Goal: Task Accomplishment & Management: Use online tool/utility

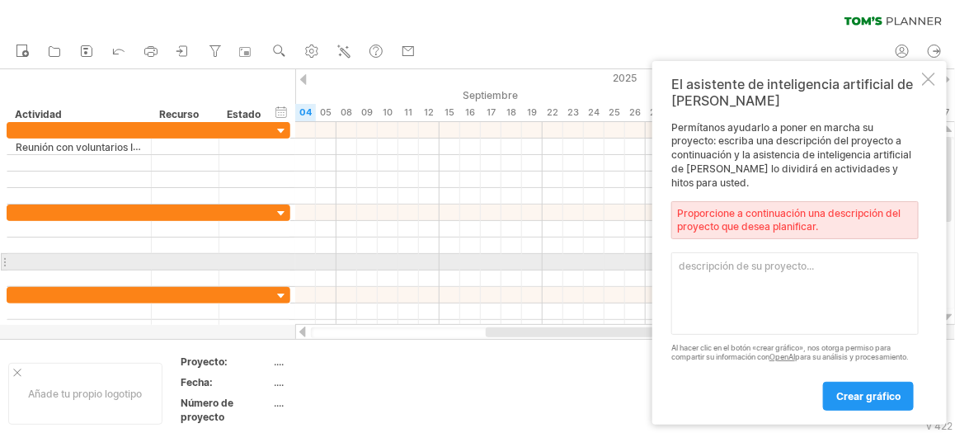
paste textarea "diagrama [PERSON_NAME]"
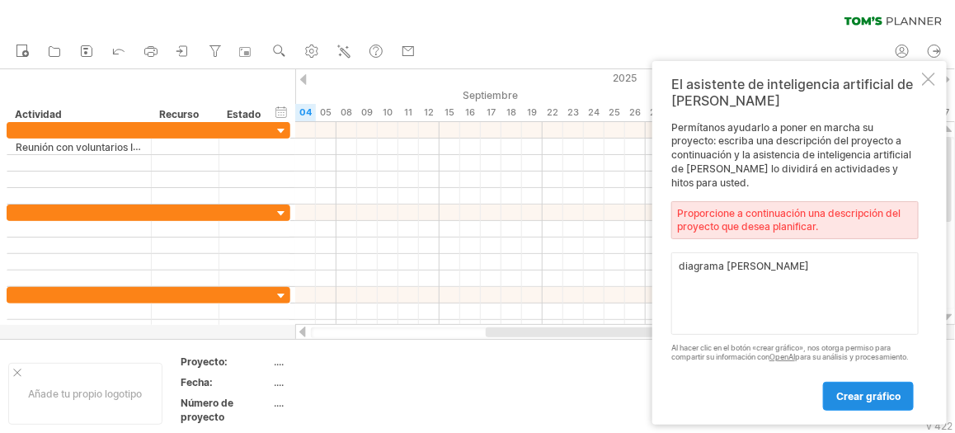
type textarea "diagrama [PERSON_NAME]"
click at [862, 394] on font "crear gráfico" at bounding box center [868, 396] width 64 height 12
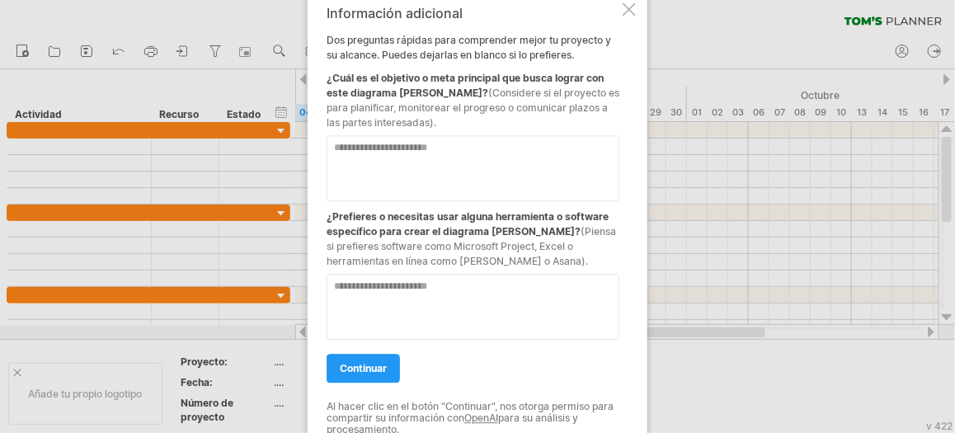
click at [334, 289] on textarea at bounding box center [473, 307] width 293 height 66
type textarea "**********"
click at [361, 362] on font "continuar" at bounding box center [363, 368] width 47 height 12
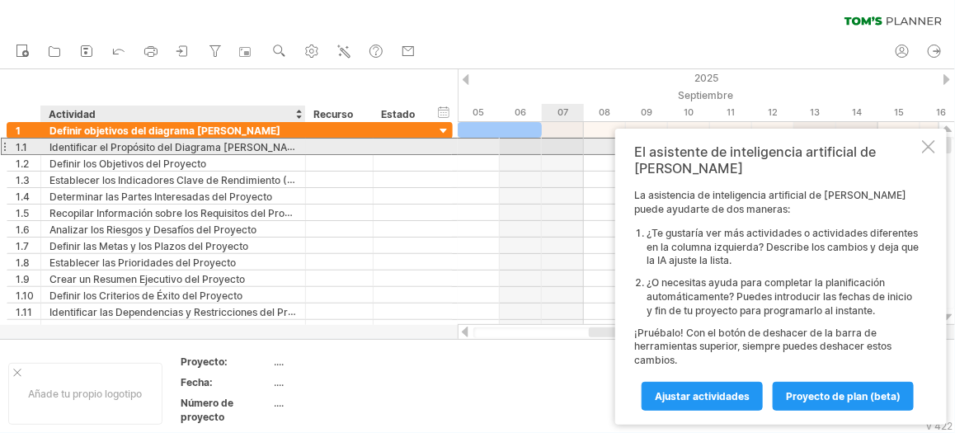
click at [164, 152] on font "Identificar el Propósito del Diagrama [PERSON_NAME]" at bounding box center [177, 146] width 256 height 13
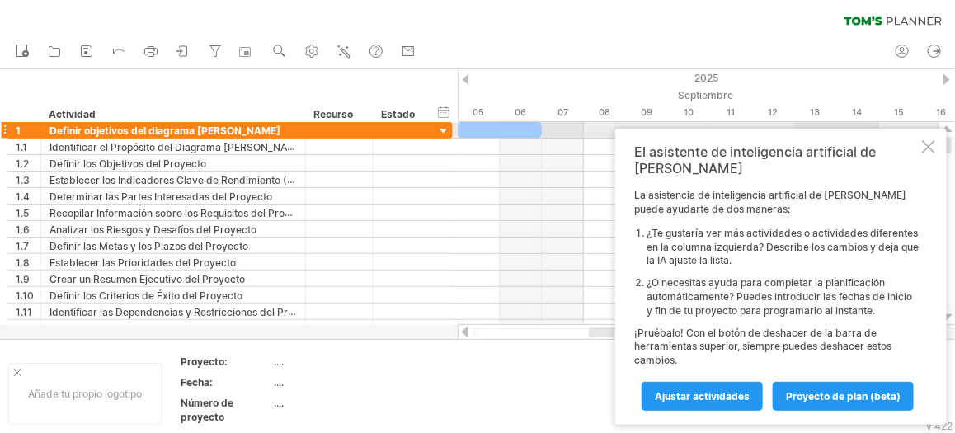
click at [442, 128] on div at bounding box center [444, 132] width 16 height 16
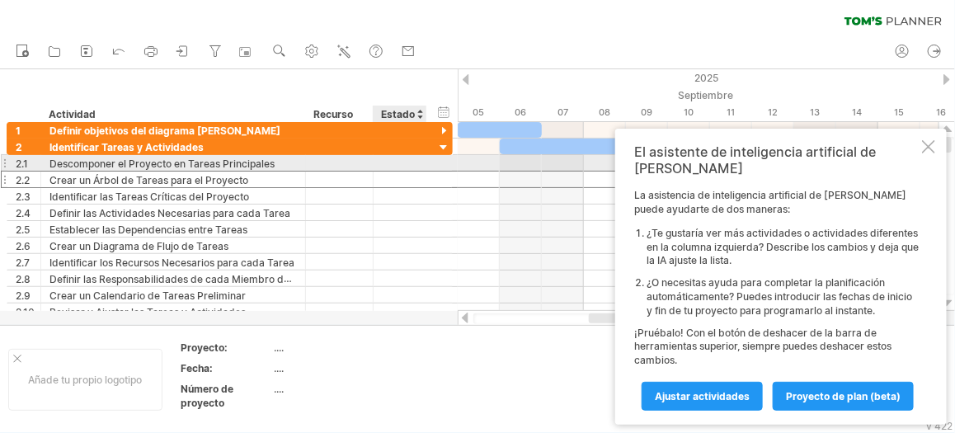
click at [436, 172] on div "**********" at bounding box center [230, 179] width 446 height 17
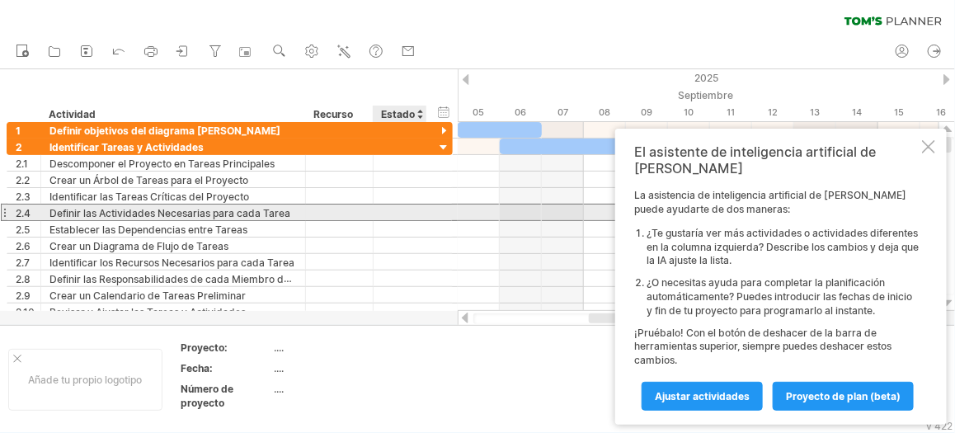
click at [427, 205] on div "**********" at bounding box center [230, 212] width 446 height 17
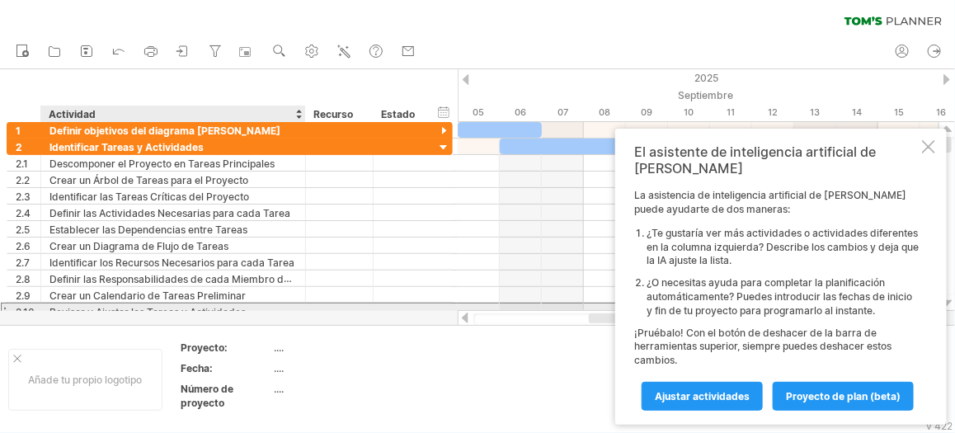
click at [282, 304] on div "Revisar y Ajustar las Tareas y Actividades" at bounding box center [172, 311] width 247 height 16
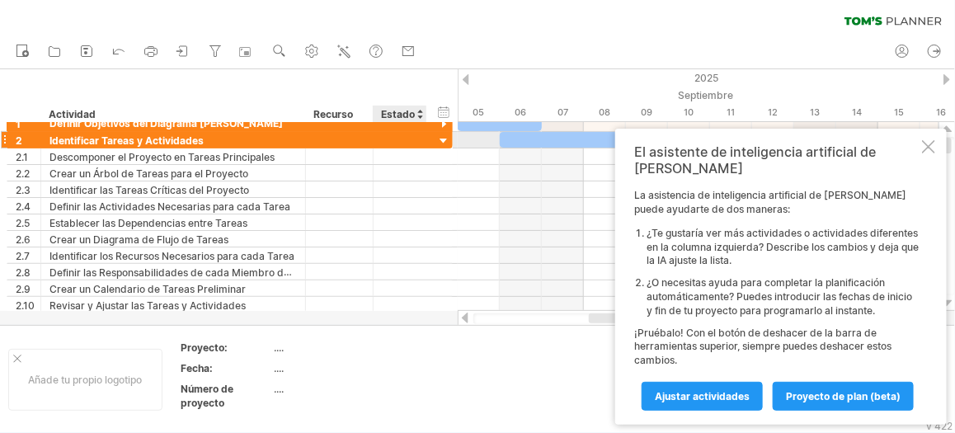
click at [440, 136] on div at bounding box center [444, 142] width 16 height 16
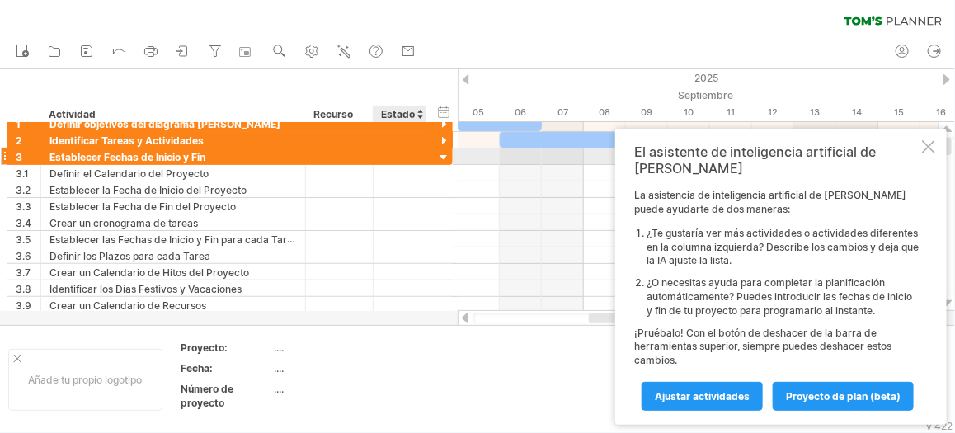
click at [444, 155] on div at bounding box center [444, 158] width 16 height 16
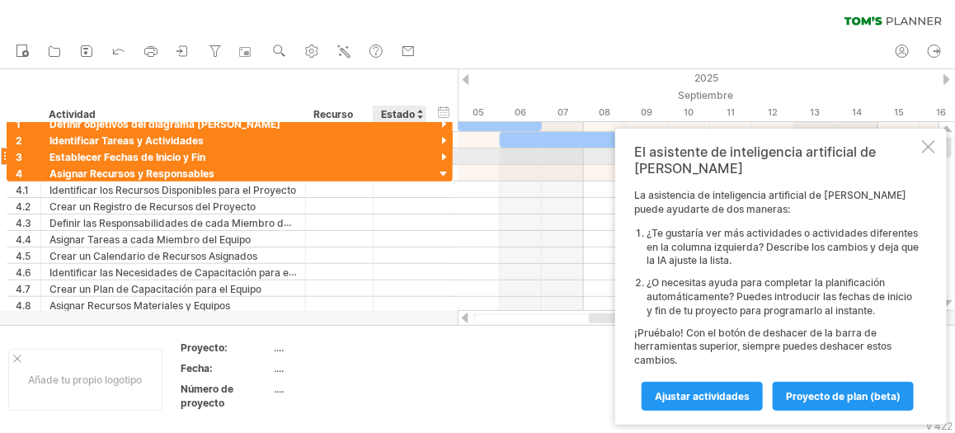
click at [444, 157] on div at bounding box center [444, 158] width 16 height 16
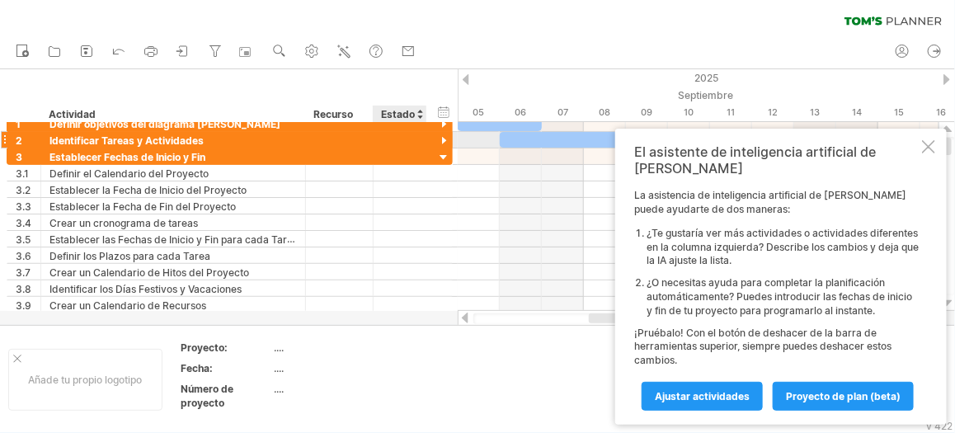
click at [443, 137] on div at bounding box center [444, 142] width 16 height 16
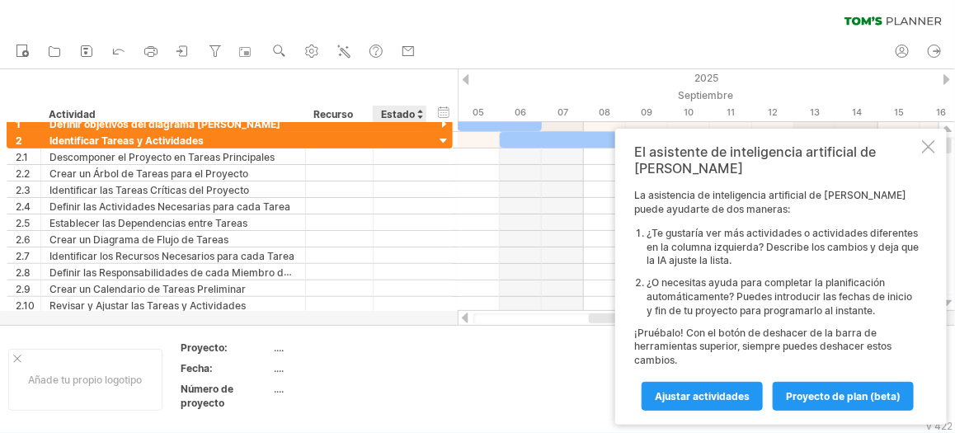
click at [440, 121] on div "ocultar inicio/fin/duración mostrar inicio/fin/duración ******** Actividad ****…" at bounding box center [229, 95] width 458 height 53
click at [443, 123] on div at bounding box center [444, 125] width 16 height 16
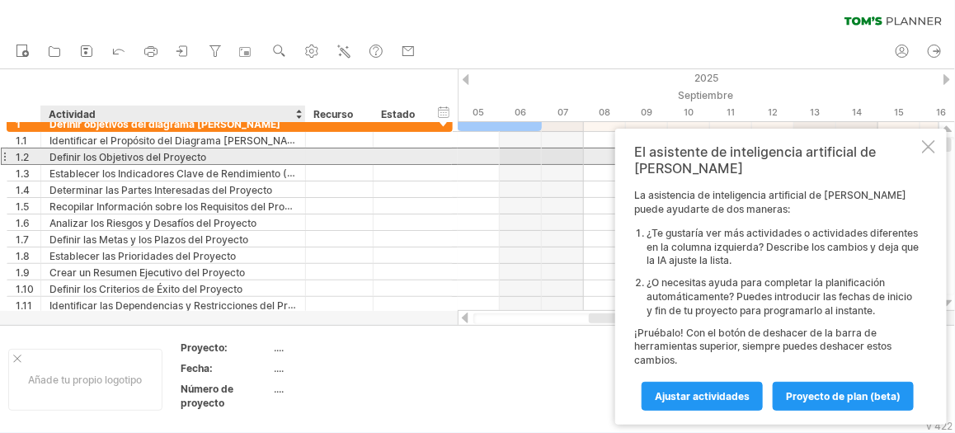
click at [219, 156] on div "Definir los Objetivos del Proyecto" at bounding box center [172, 156] width 247 height 16
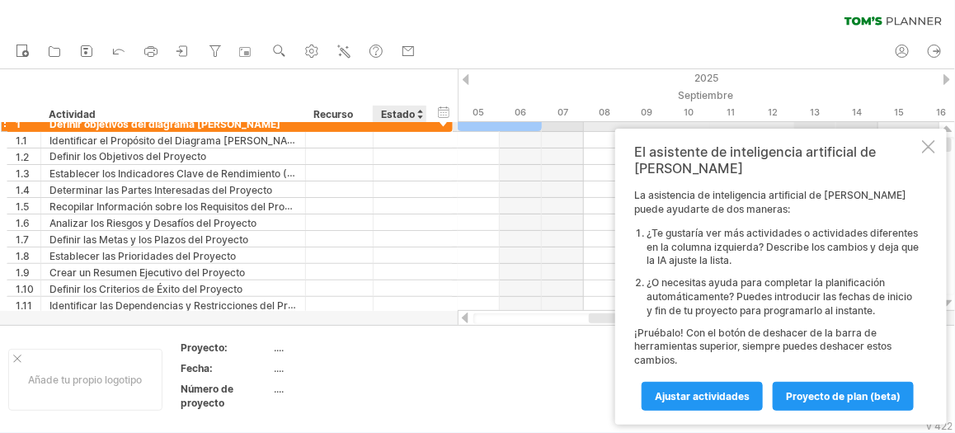
click at [442, 125] on div at bounding box center [444, 125] width 16 height 16
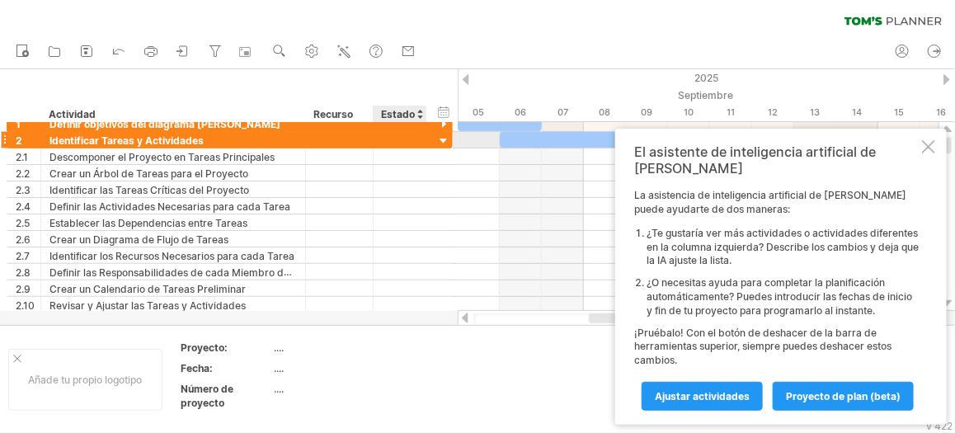
click at [444, 141] on div at bounding box center [444, 142] width 16 height 16
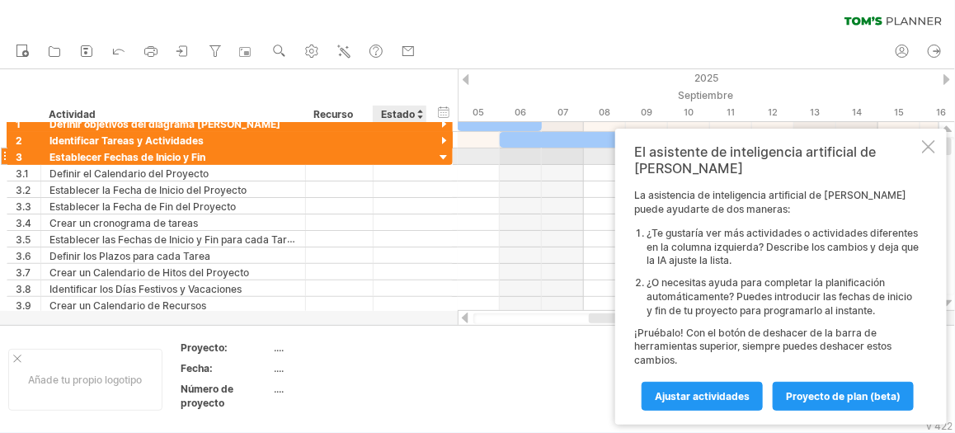
click at [440, 153] on div at bounding box center [444, 158] width 16 height 16
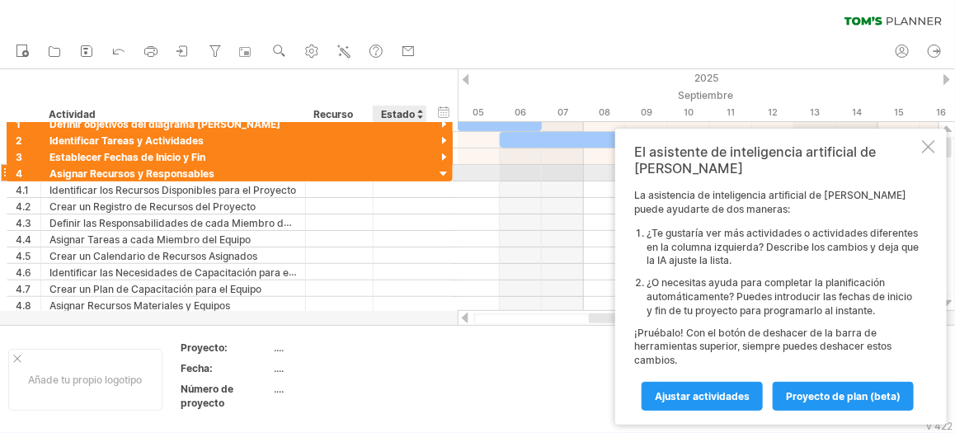
click at [442, 169] on div at bounding box center [444, 175] width 16 height 16
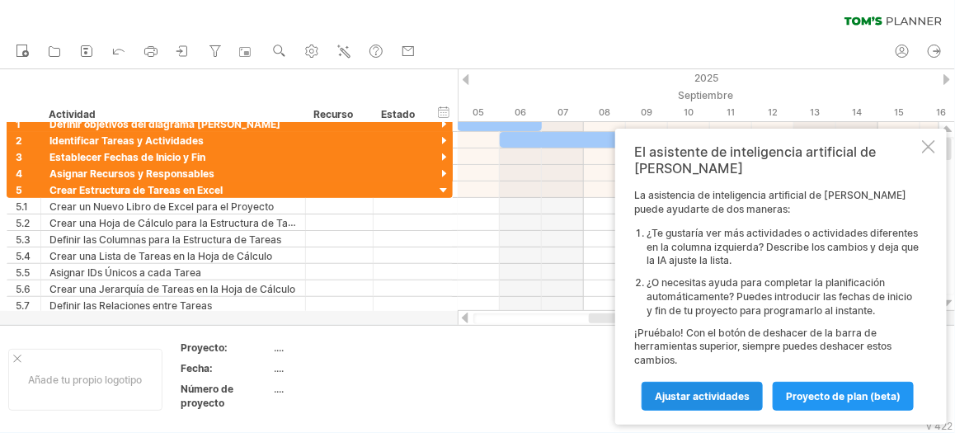
click at [689, 395] on font "Ajustar actividades" at bounding box center [702, 396] width 95 height 12
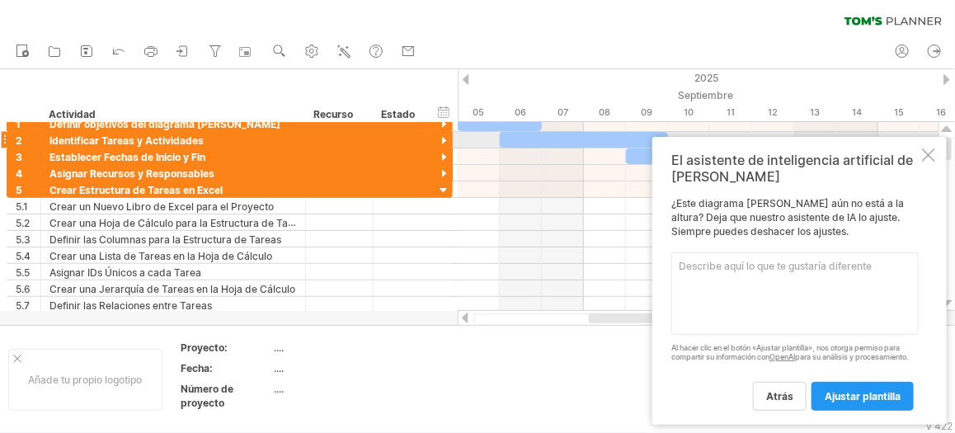
click at [923, 148] on div at bounding box center [928, 154] width 13 height 13
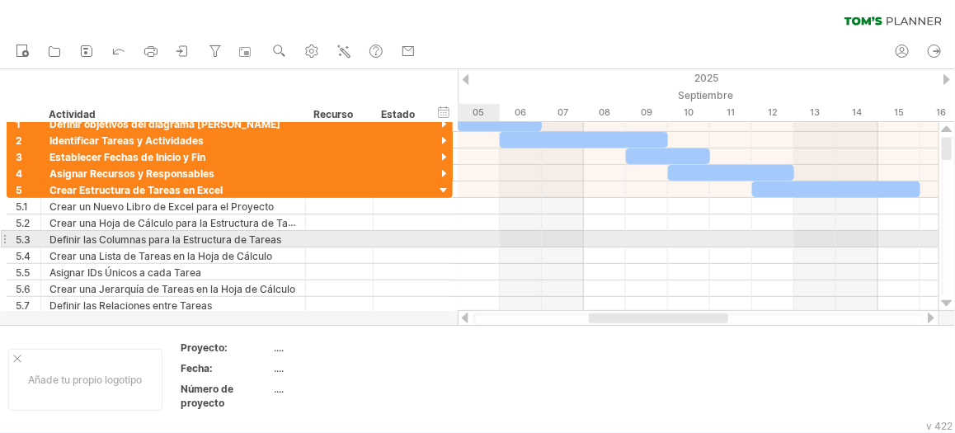
click at [485, 233] on div at bounding box center [698, 239] width 481 height 16
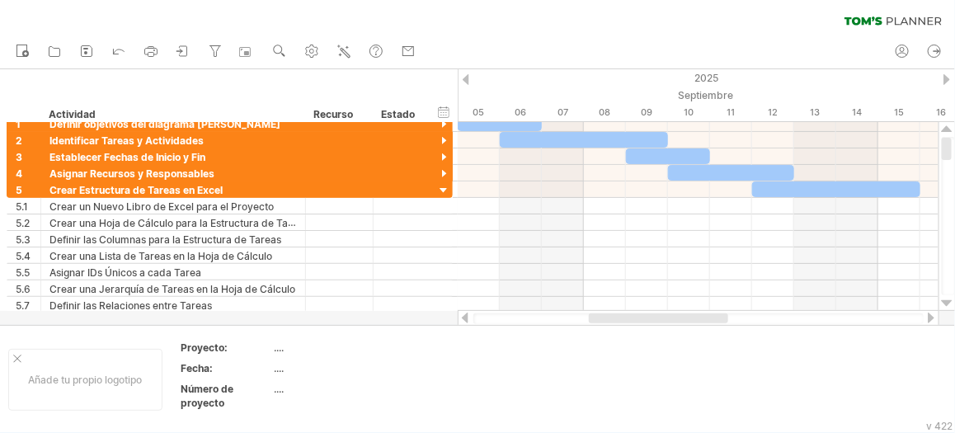
click at [463, 319] on div at bounding box center [464, 318] width 13 height 11
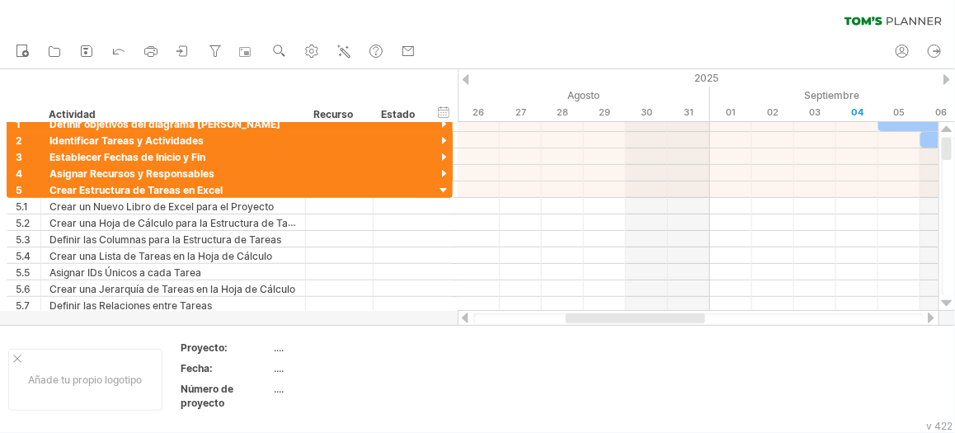
click at [465, 317] on div at bounding box center [464, 318] width 13 height 11
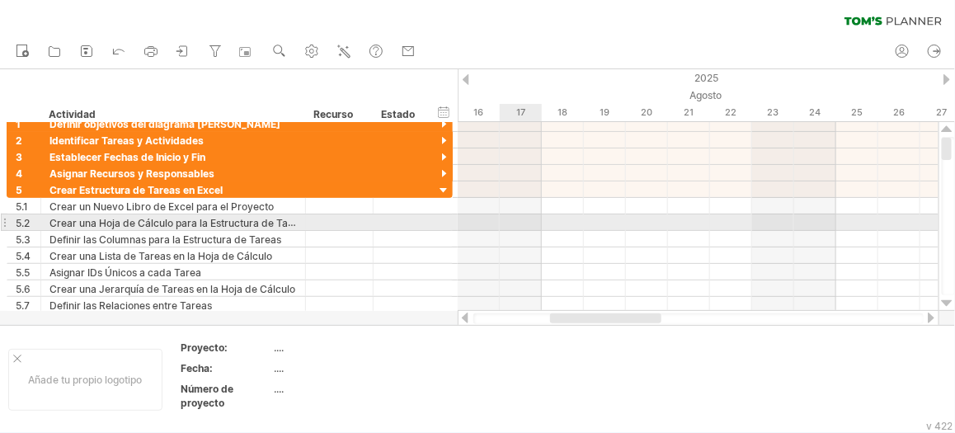
click at [526, 226] on div at bounding box center [698, 222] width 481 height 16
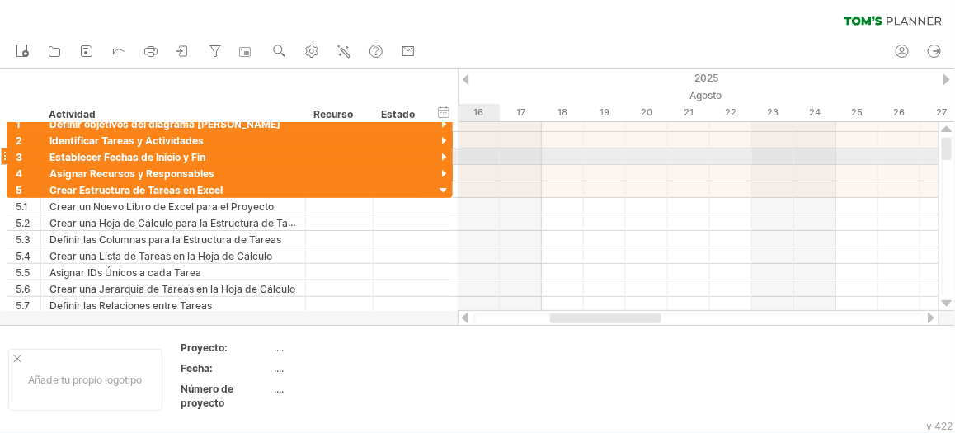
click at [498, 153] on div at bounding box center [698, 156] width 481 height 16
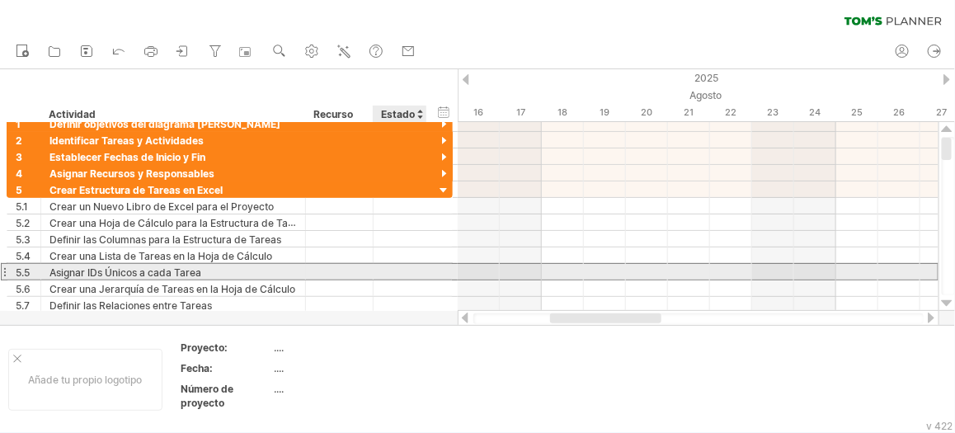
click at [397, 277] on div at bounding box center [400, 272] width 36 height 16
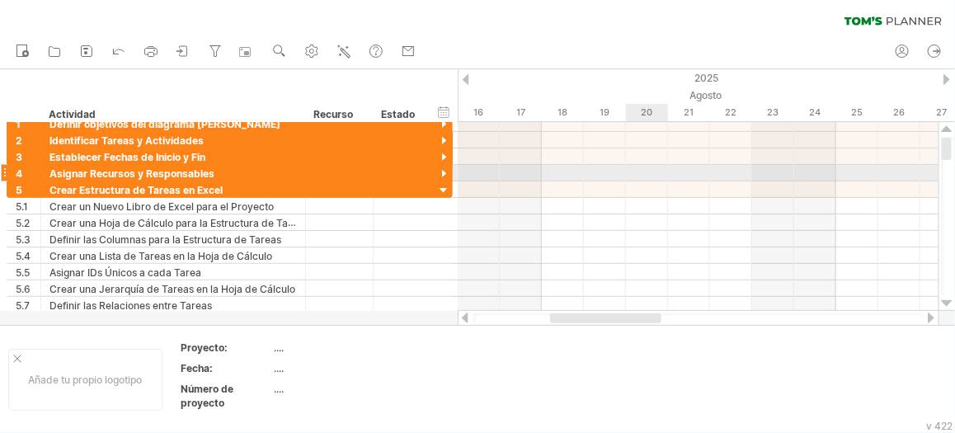
click at [665, 168] on div at bounding box center [698, 173] width 481 height 16
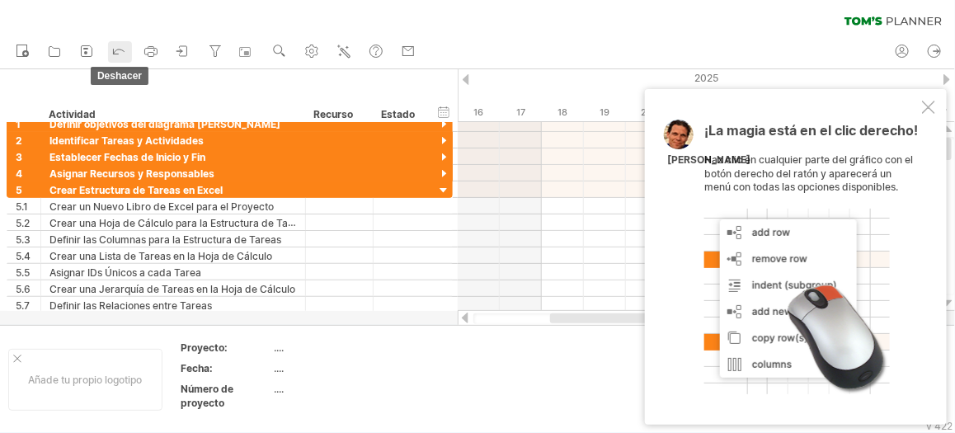
click at [113, 52] on icon at bounding box center [118, 50] width 16 height 16
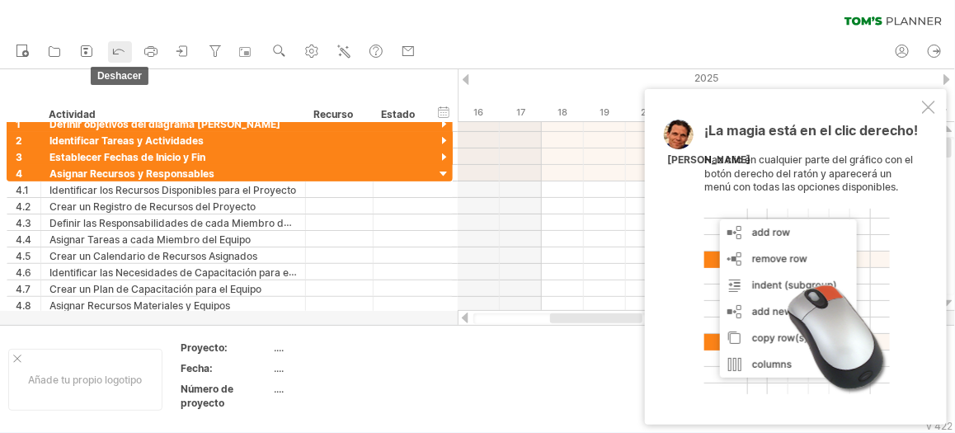
click at [113, 52] on icon at bounding box center [118, 50] width 16 height 16
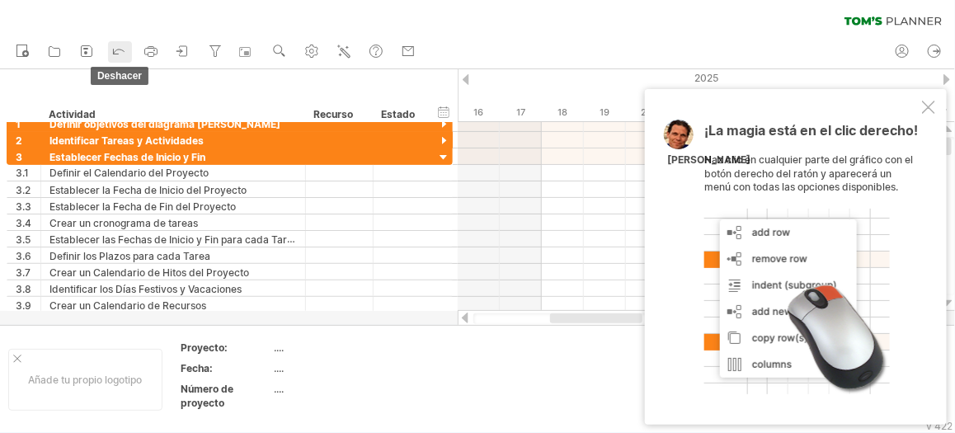
click at [113, 52] on icon at bounding box center [118, 50] width 16 height 16
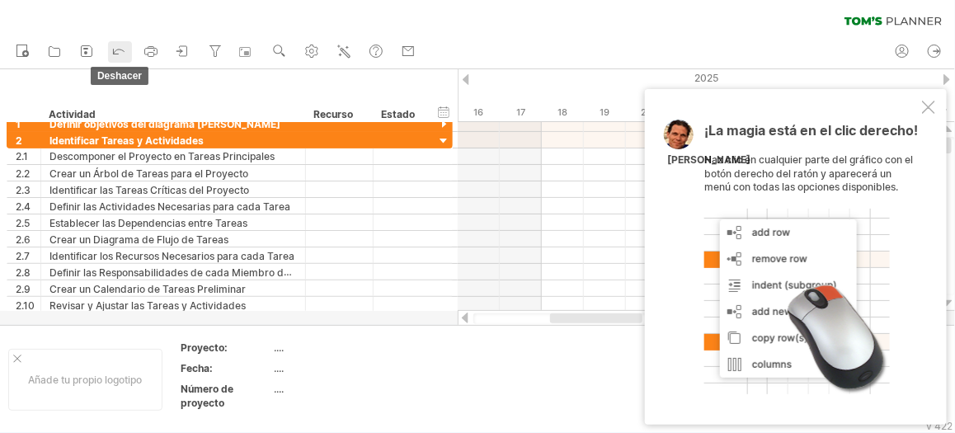
click at [113, 52] on icon at bounding box center [118, 50] width 16 height 16
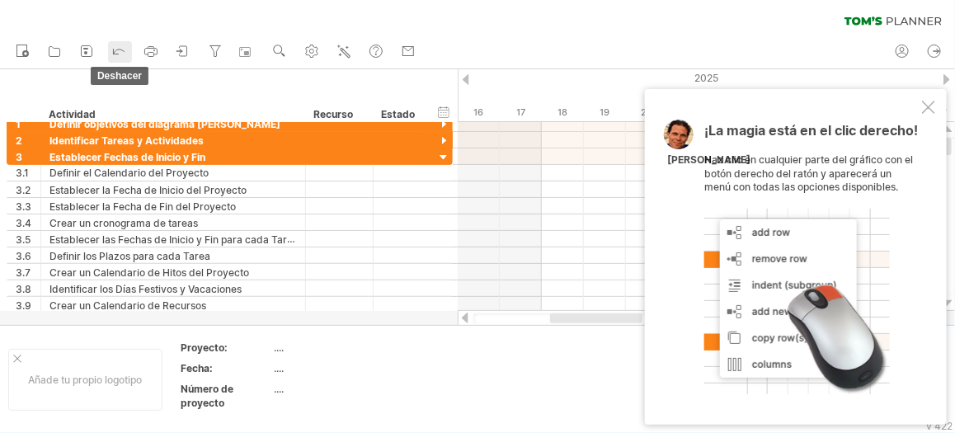
click at [113, 52] on icon at bounding box center [118, 50] width 16 height 16
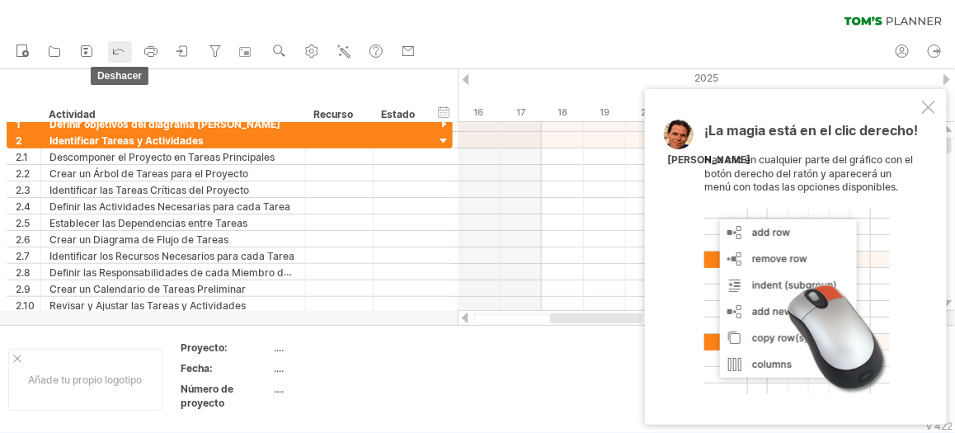
click at [113, 52] on icon at bounding box center [118, 50] width 16 height 16
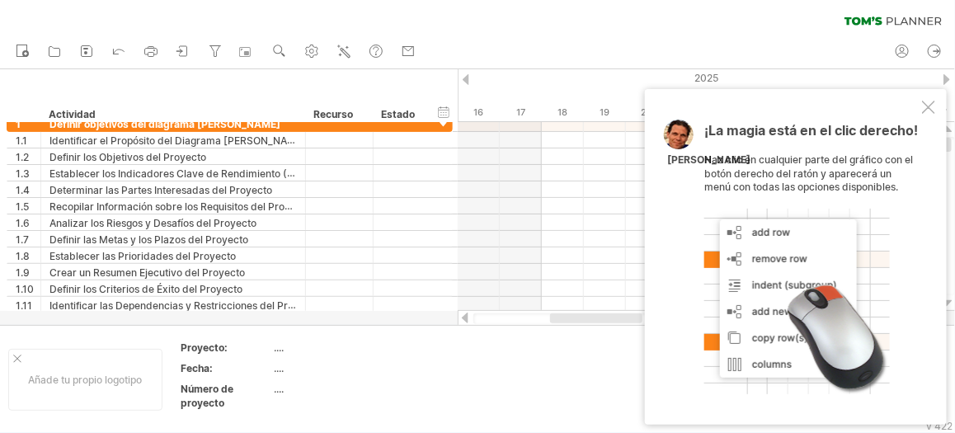
click at [933, 108] on div at bounding box center [928, 107] width 13 height 13
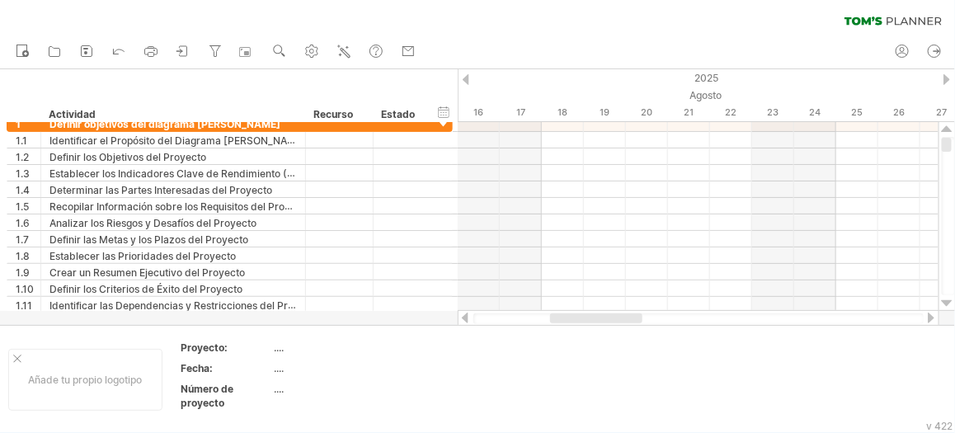
click at [465, 313] on div at bounding box center [464, 318] width 13 height 11
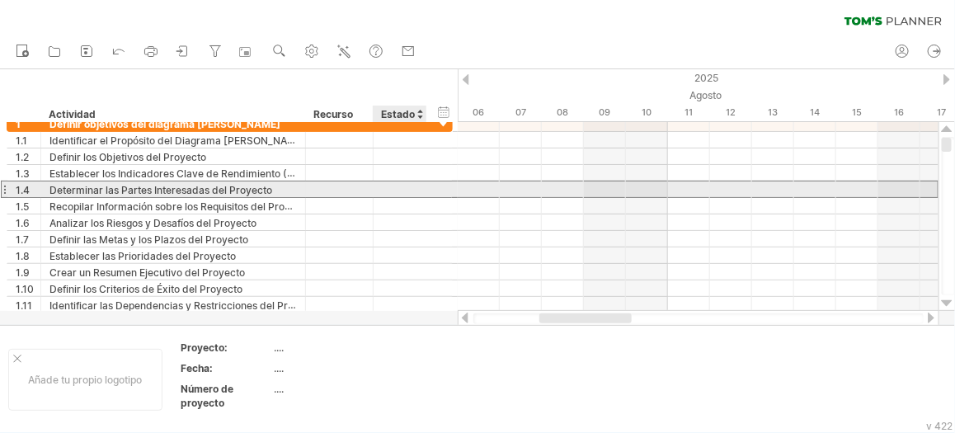
click at [398, 182] on div at bounding box center [400, 189] width 36 height 16
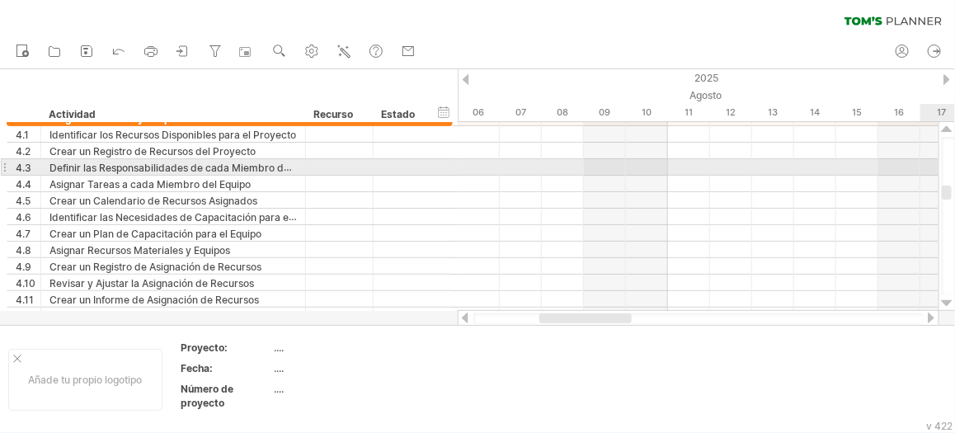
drag, startPoint x: 946, startPoint y: 147, endPoint x: 953, endPoint y: 195, distance: 48.4
click at [953, 195] on div at bounding box center [948, 216] width 13 height 158
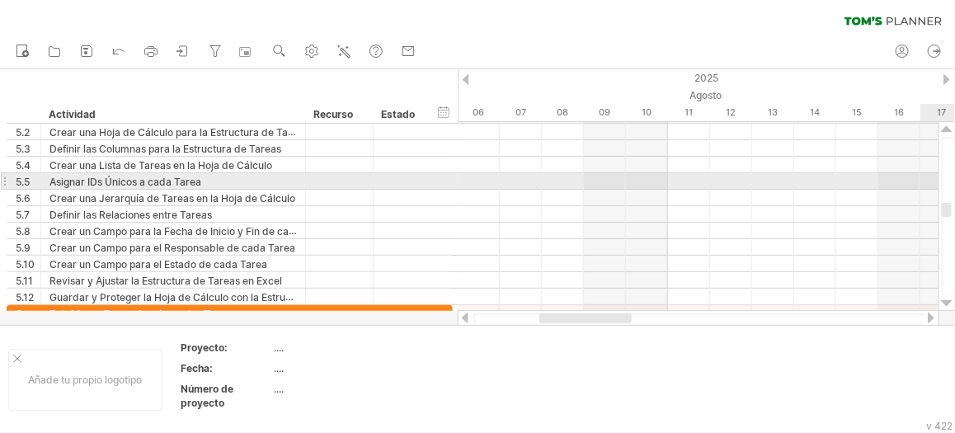
drag, startPoint x: 943, startPoint y: 191, endPoint x: 951, endPoint y: 209, distance: 18.8
click at [951, 209] on div at bounding box center [947, 210] width 10 height 14
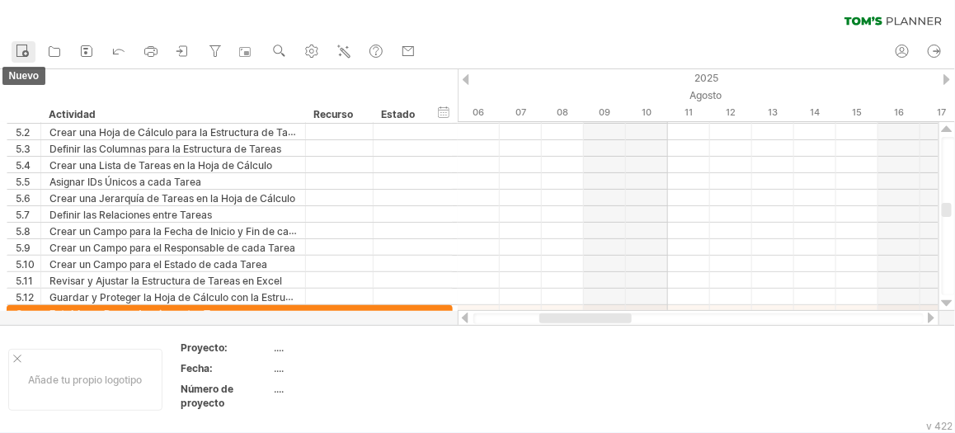
click at [18, 45] on icon at bounding box center [22, 50] width 16 height 16
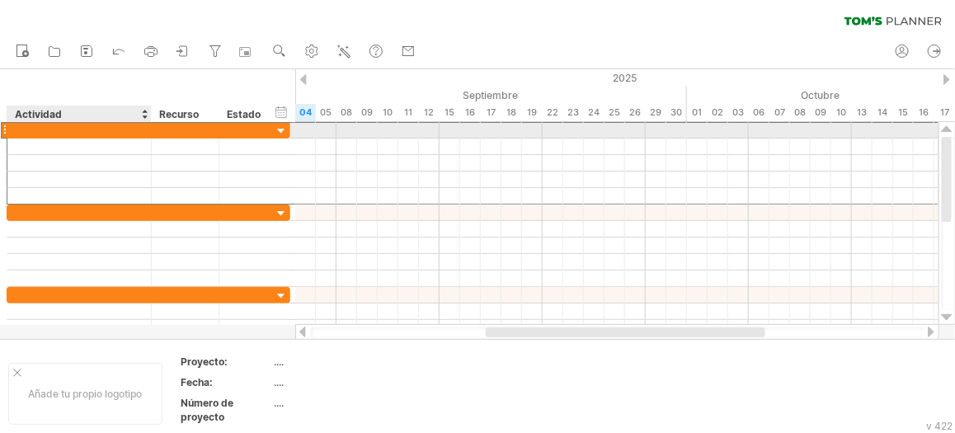
click at [30, 123] on div at bounding box center [79, 130] width 127 height 16
paste input "**********"
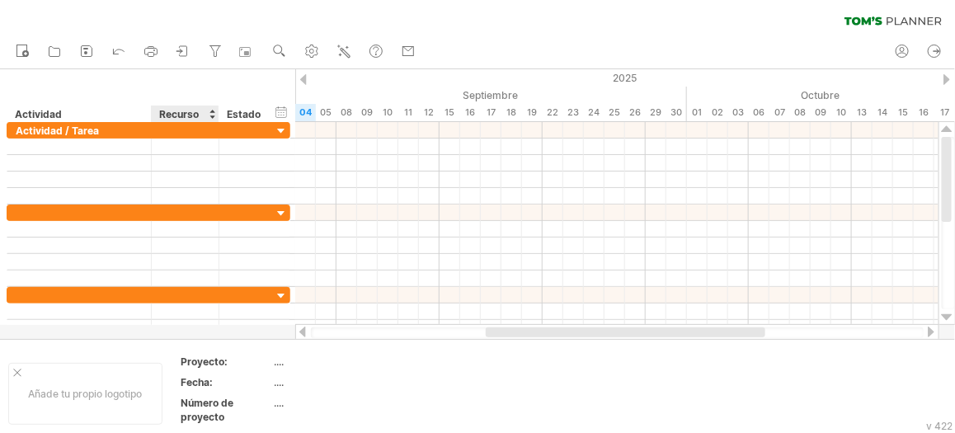
click at [167, 120] on div "Recurso" at bounding box center [184, 114] width 50 height 16
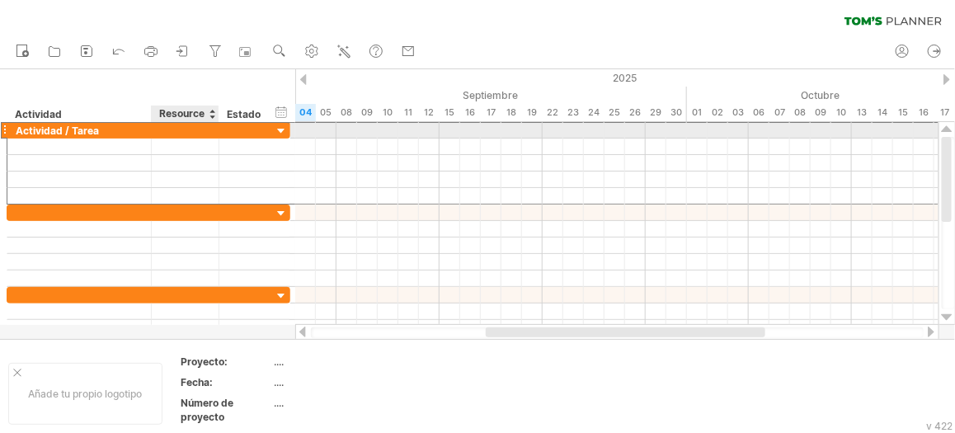
click at [165, 131] on div at bounding box center [185, 130] width 50 height 16
click at [101, 129] on div "Actividad / Tarea" at bounding box center [79, 130] width 127 height 16
type input "*"
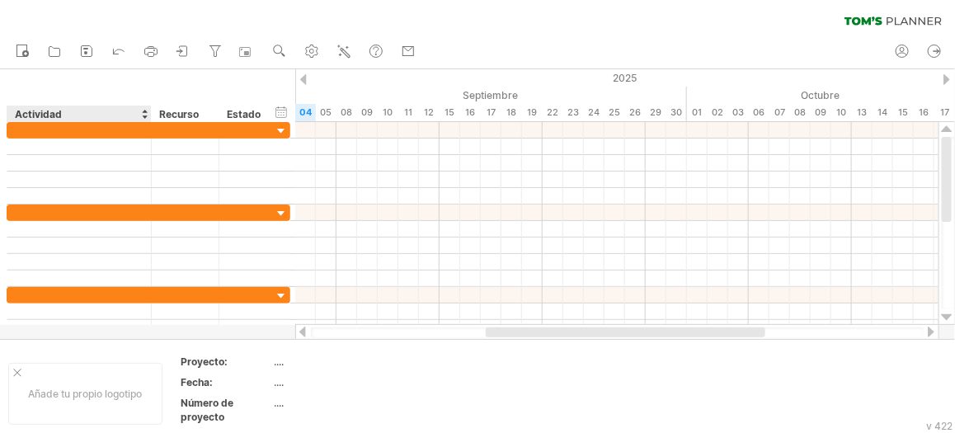
click at [34, 115] on font "Actividad" at bounding box center [38, 114] width 47 height 12
click at [63, 112] on div "Actividad" at bounding box center [78, 114] width 127 height 16
type input "*"
paste input "**********"
type input "**********"
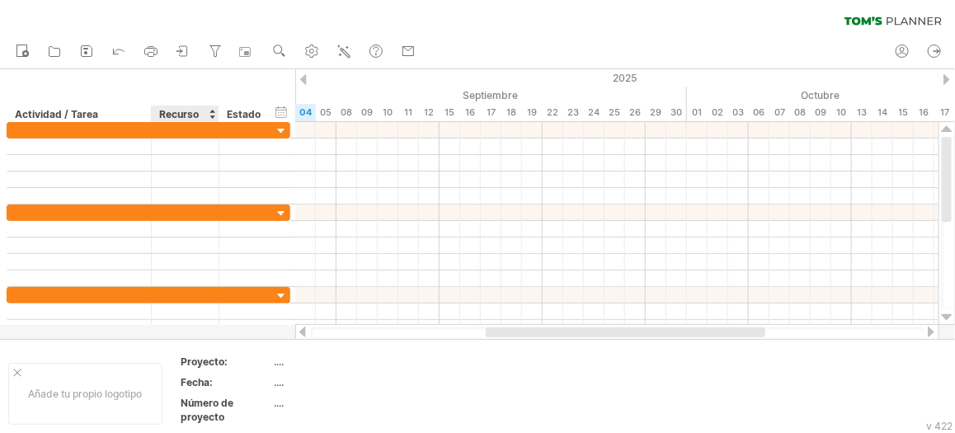
click at [200, 115] on div "Recurso" at bounding box center [184, 114] width 50 height 16
type input "*"
paste input "****"
type input "****"
click at [256, 115] on font "Estado" at bounding box center [244, 114] width 34 height 12
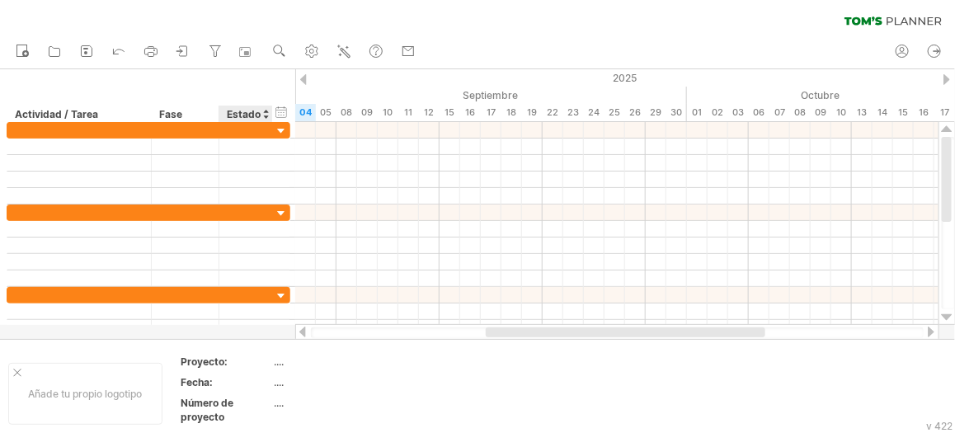
click at [254, 111] on font "Estado" at bounding box center [244, 114] width 34 height 12
click at [247, 113] on font "Estado" at bounding box center [244, 114] width 34 height 12
click at [250, 113] on font "Estado" at bounding box center [244, 114] width 34 height 12
click at [222, 110] on div "****** Estado" at bounding box center [246, 114] width 54 height 16
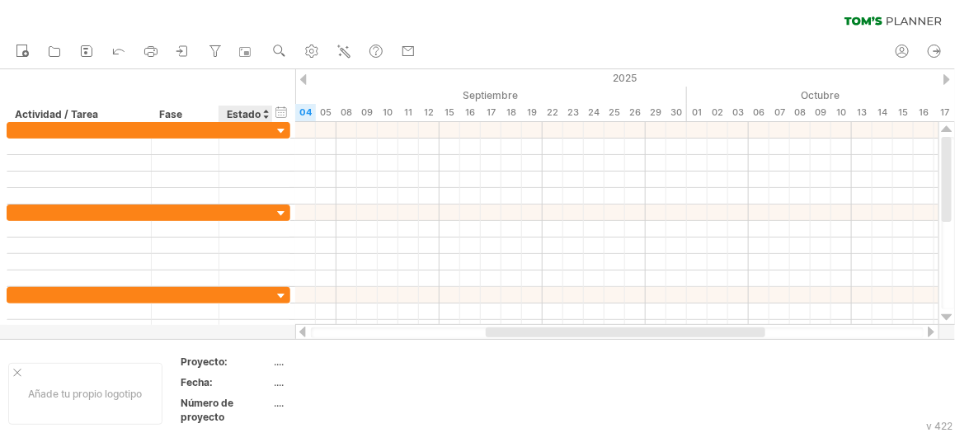
click at [228, 113] on font "Estado" at bounding box center [244, 114] width 34 height 12
click at [264, 112] on div at bounding box center [265, 114] width 7 height 16
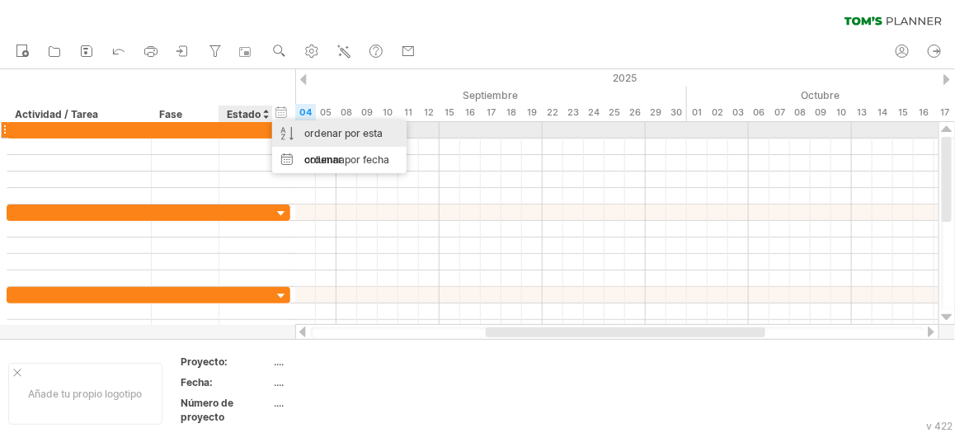
click at [322, 129] on font "ordenar por esta columna" at bounding box center [343, 146] width 78 height 39
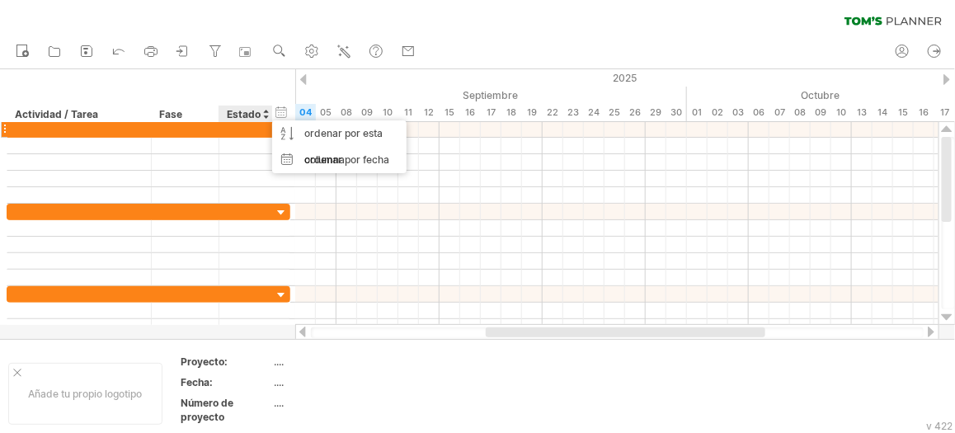
click at [220, 129] on div at bounding box center [246, 129] width 54 height 16
click at [258, 115] on font "Estado" at bounding box center [244, 114] width 34 height 12
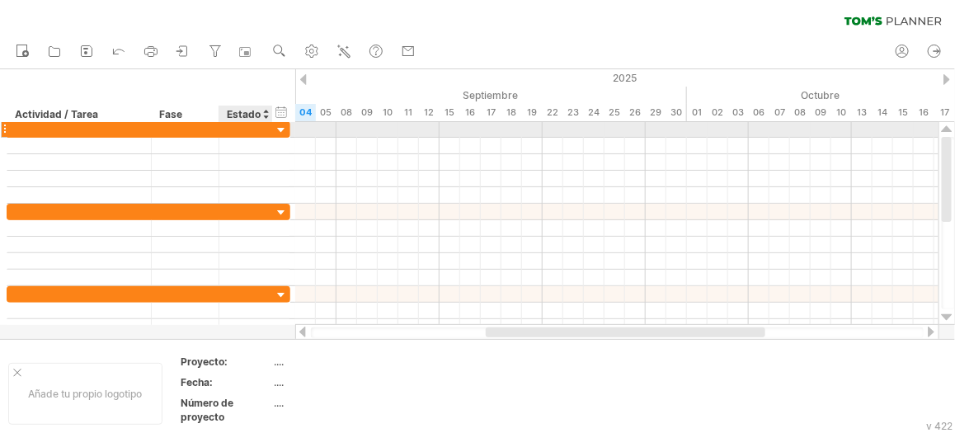
click at [278, 130] on div at bounding box center [282, 131] width 16 height 16
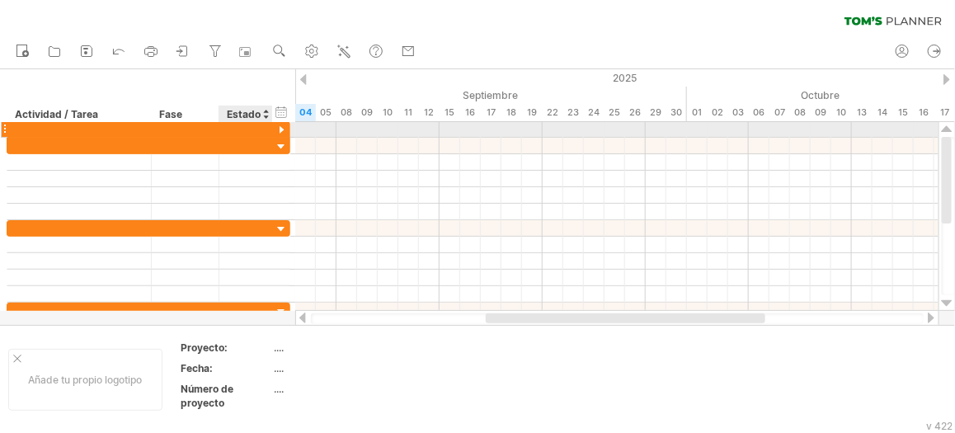
click at [279, 130] on div at bounding box center [282, 131] width 16 height 16
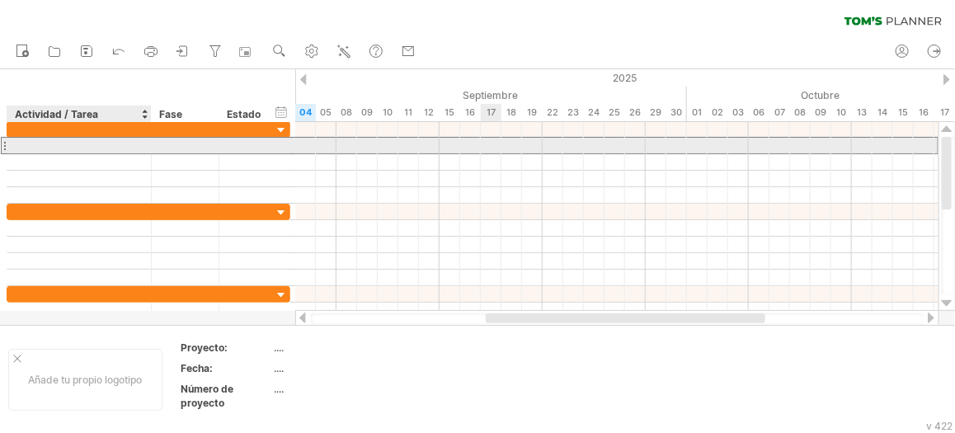
click at [28, 148] on div at bounding box center [79, 146] width 127 height 16
paste input "**********"
type input "**********"
click at [169, 153] on div at bounding box center [185, 146] width 50 height 16
paste input "****"
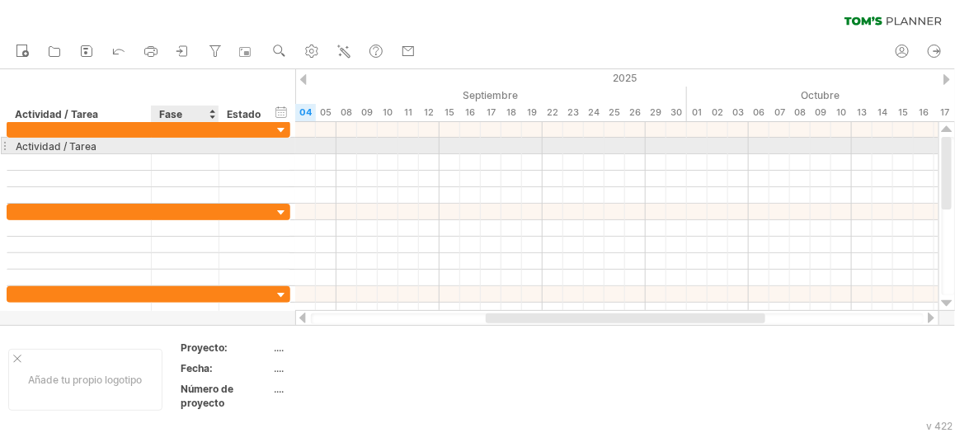
type input "****"
click at [231, 143] on div at bounding box center [246, 146] width 36 height 16
paste input "**********"
type input "**********"
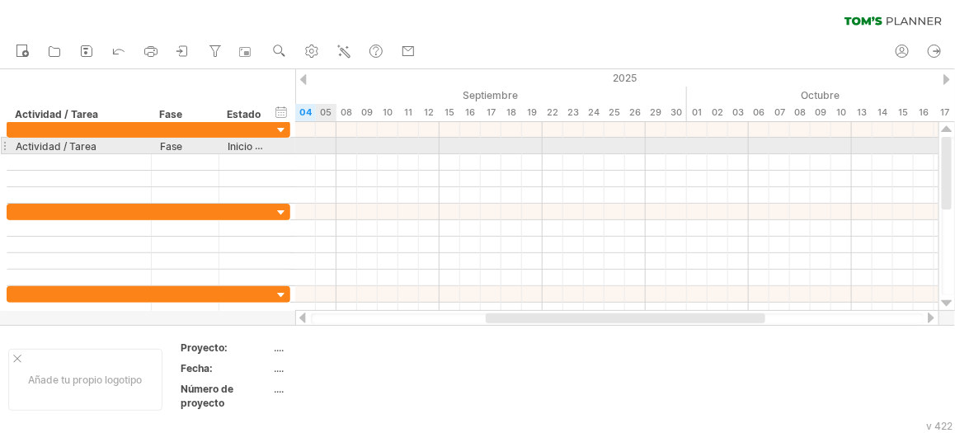
click at [317, 145] on div at bounding box center [616, 146] width 643 height 16
click at [325, 146] on div at bounding box center [616, 146] width 643 height 16
click at [313, 141] on div at bounding box center [616, 146] width 643 height 16
click at [288, 143] on div "**********" at bounding box center [149, 145] width 284 height 17
click at [352, 148] on div at bounding box center [616, 146] width 643 height 16
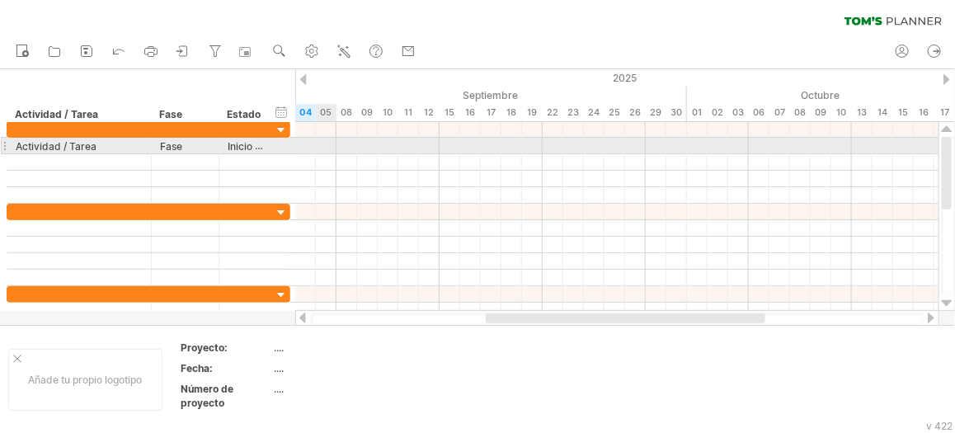
click at [322, 145] on div at bounding box center [616, 146] width 643 height 16
click at [290, 145] on div "**********" at bounding box center [149, 146] width 284 height 16
click at [292, 145] on div at bounding box center [292, 145] width 7 height 17
click at [283, 143] on div "**********" at bounding box center [149, 145] width 284 height 17
click at [253, 148] on font "Inicio (semana)" at bounding box center [264, 145] width 73 height 13
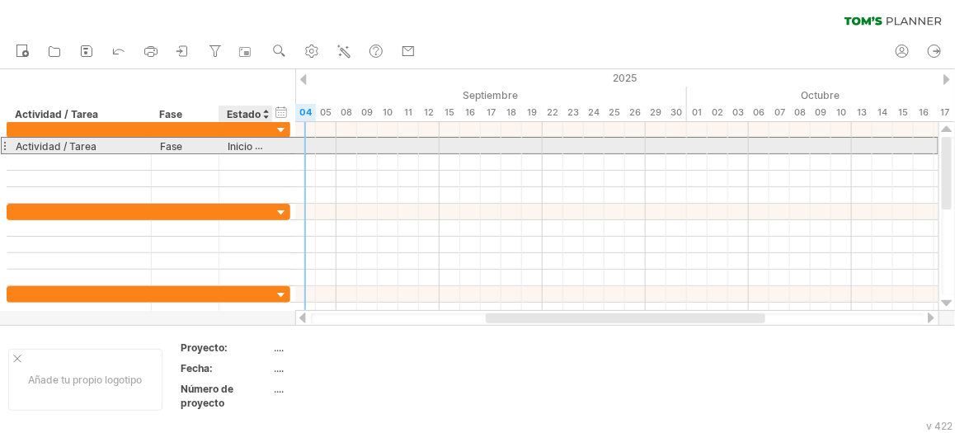
click at [259, 148] on font "Inicio (semana)" at bounding box center [264, 145] width 73 height 13
click at [315, 147] on div at bounding box center [616, 146] width 643 height 16
click at [307, 149] on div at bounding box center [616, 146] width 643 height 16
click at [283, 147] on div "**********" at bounding box center [149, 145] width 284 height 17
click at [135, 143] on div "Actividad / Tarea" at bounding box center [79, 146] width 127 height 16
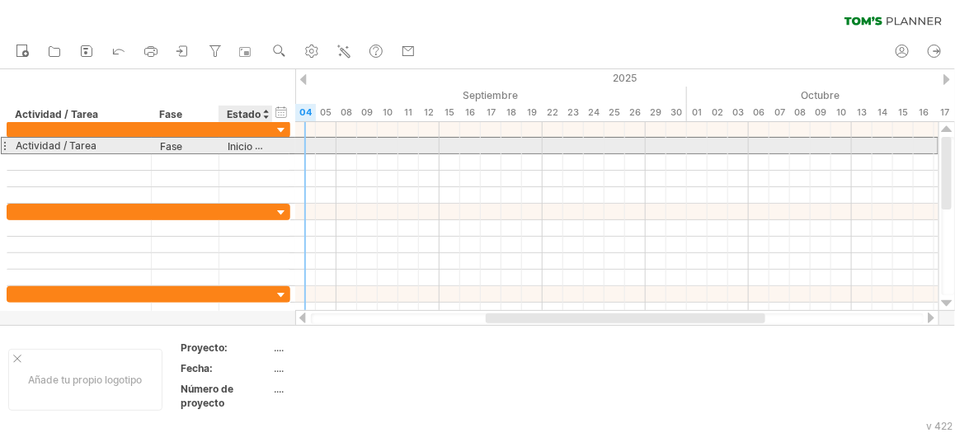
click at [290, 142] on div "**********" at bounding box center [149, 145] width 284 height 17
click at [294, 142] on div at bounding box center [292, 145] width 7 height 17
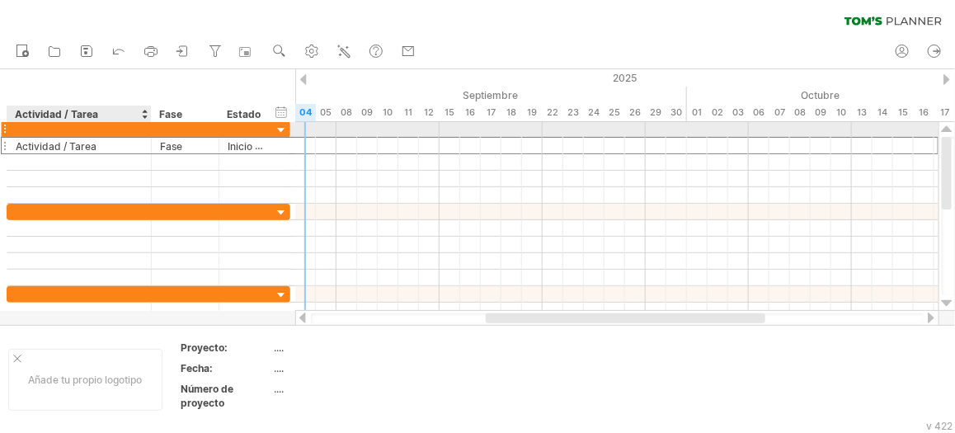
drag, startPoint x: 275, startPoint y: 148, endPoint x: 78, endPoint y: 134, distance: 197.6
click at [78, 134] on div "**********" at bounding box center [149, 162] width 284 height 82
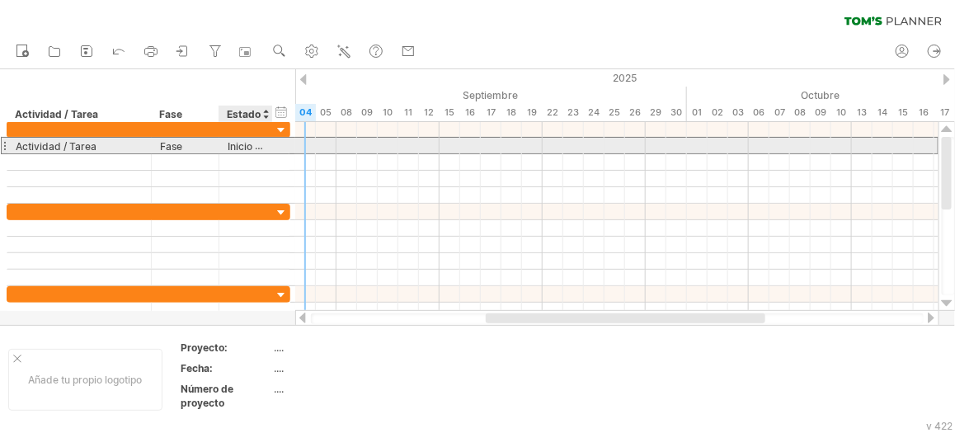
click at [247, 147] on font "Inicio (semana)" at bounding box center [264, 145] width 73 height 13
click at [106, 139] on div "Actividad / Tarea" at bounding box center [79, 146] width 127 height 16
click at [230, 143] on font "Inicio (semana)" at bounding box center [264, 145] width 73 height 13
click at [240, 146] on font "Inicio (semana)" at bounding box center [264, 145] width 73 height 13
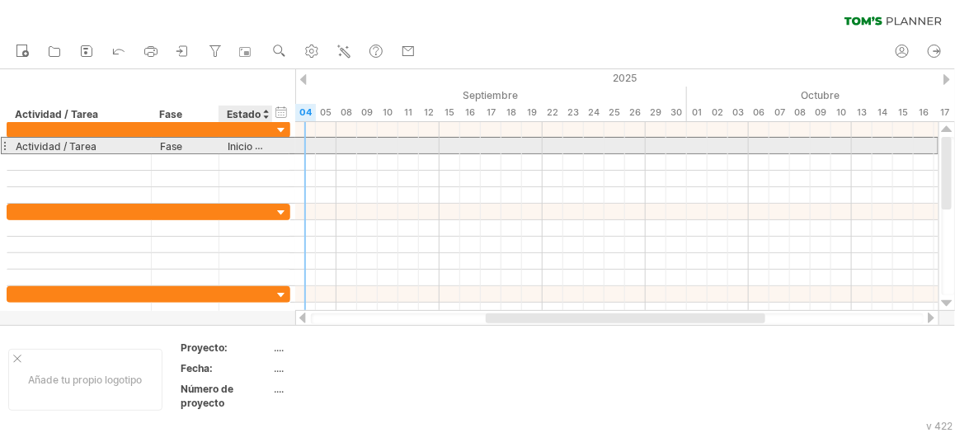
click at [247, 146] on font "Inicio (semana)" at bounding box center [264, 145] width 73 height 13
click at [269, 145] on div at bounding box center [270, 146] width 8 height 16
click at [269, 148] on div at bounding box center [270, 146] width 8 height 16
click at [255, 148] on font "Inicio (semana)" at bounding box center [264, 145] width 73 height 13
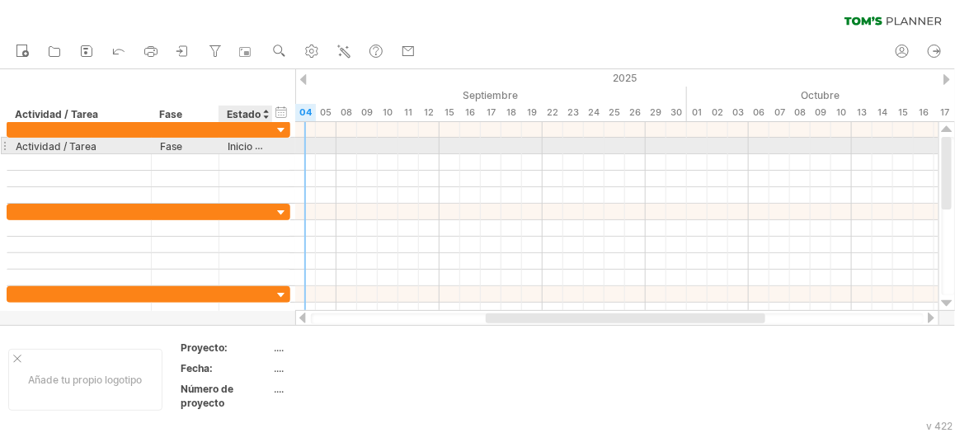
click at [270, 146] on div at bounding box center [270, 146] width 8 height 16
click at [319, 146] on div at bounding box center [616, 146] width 643 height 16
click at [412, 141] on div at bounding box center [616, 146] width 643 height 16
drag, startPoint x: 261, startPoint y: 145, endPoint x: 108, endPoint y: 139, distance: 152.7
click at [108, 139] on div "**********" at bounding box center [149, 145] width 284 height 17
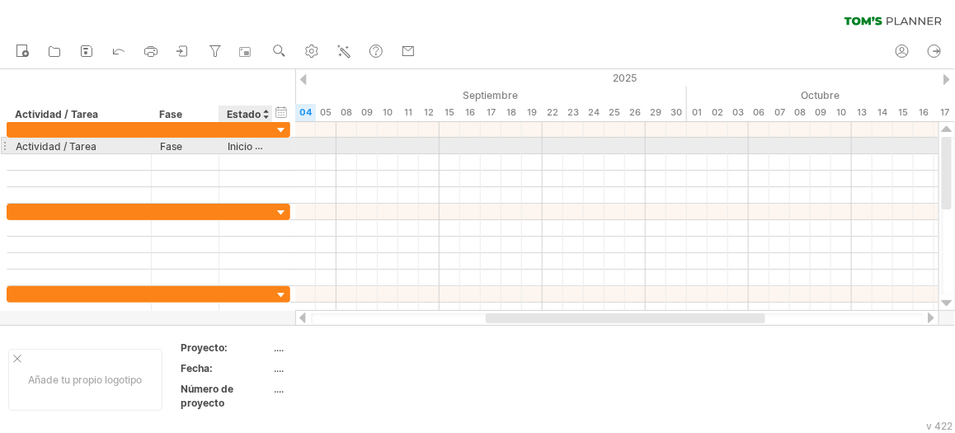
click at [268, 148] on div at bounding box center [270, 146] width 8 height 16
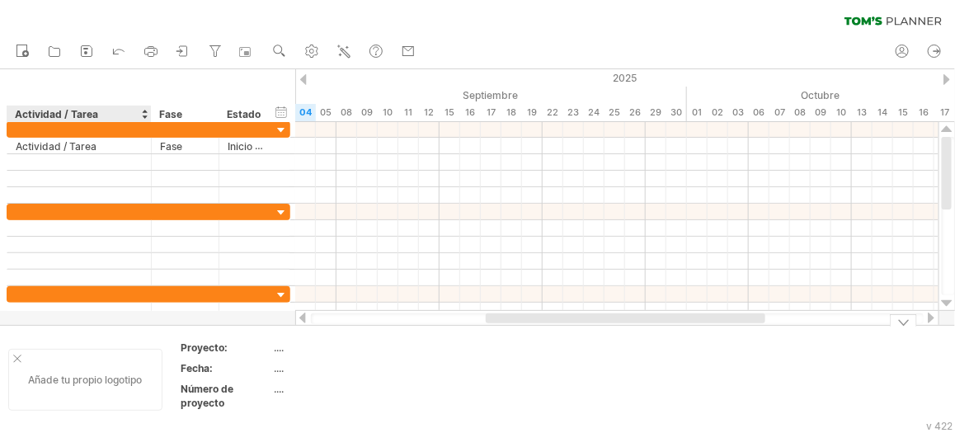
click at [20, 358] on div at bounding box center [17, 359] width 8 height 8
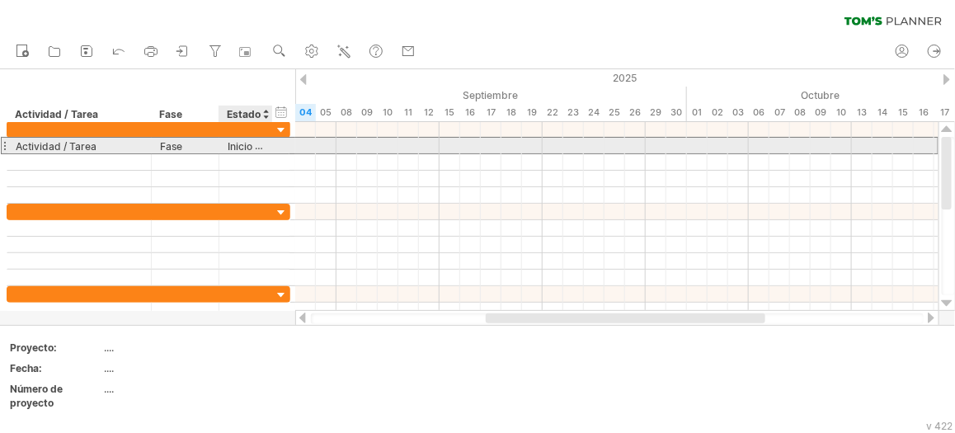
click at [245, 147] on font "Inicio (semana)" at bounding box center [264, 145] width 73 height 13
